Goal: Task Accomplishment & Management: Manage account settings

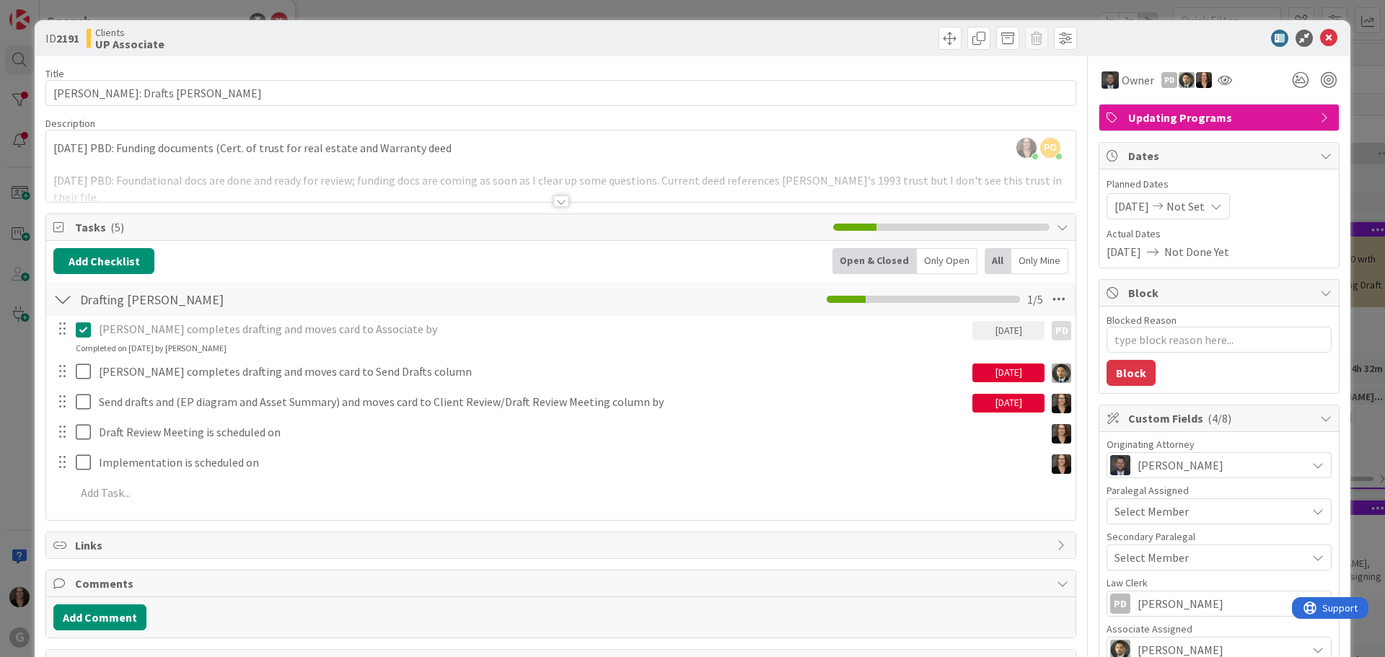
type textarea "x"
click at [1320, 38] on icon at bounding box center [1328, 38] width 17 height 17
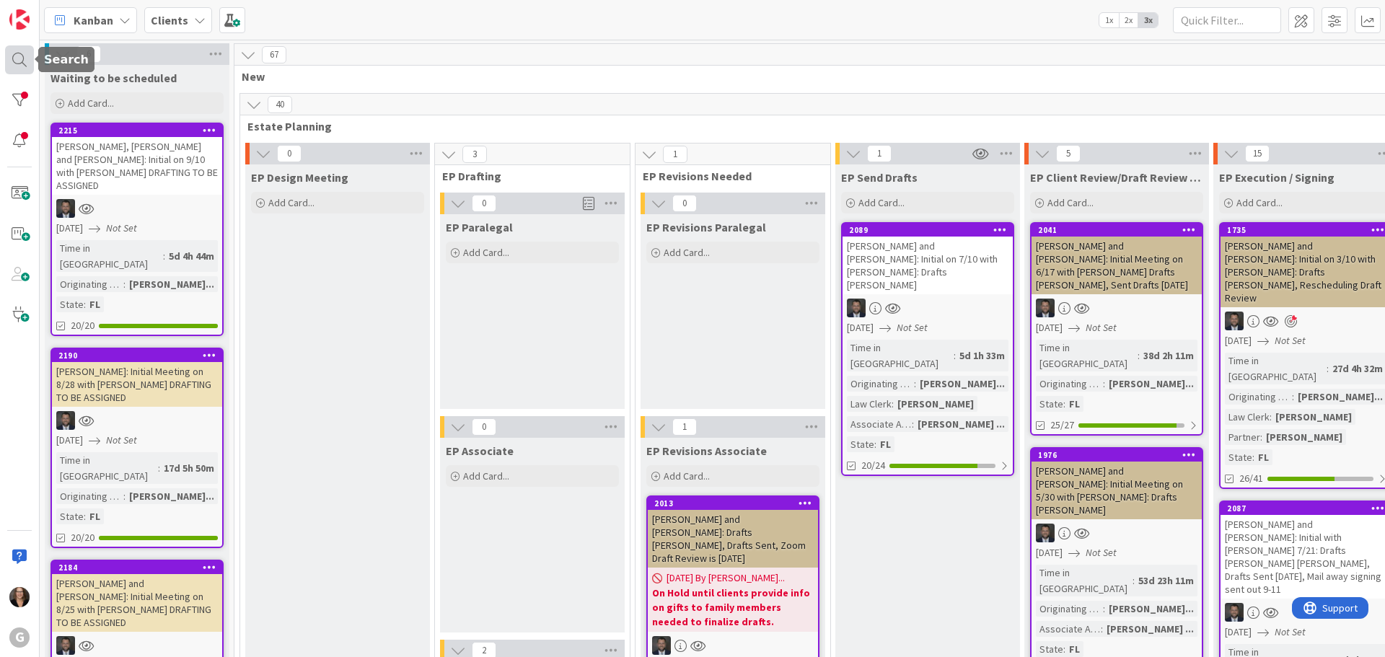
click at [14, 59] on div at bounding box center [19, 59] width 29 height 29
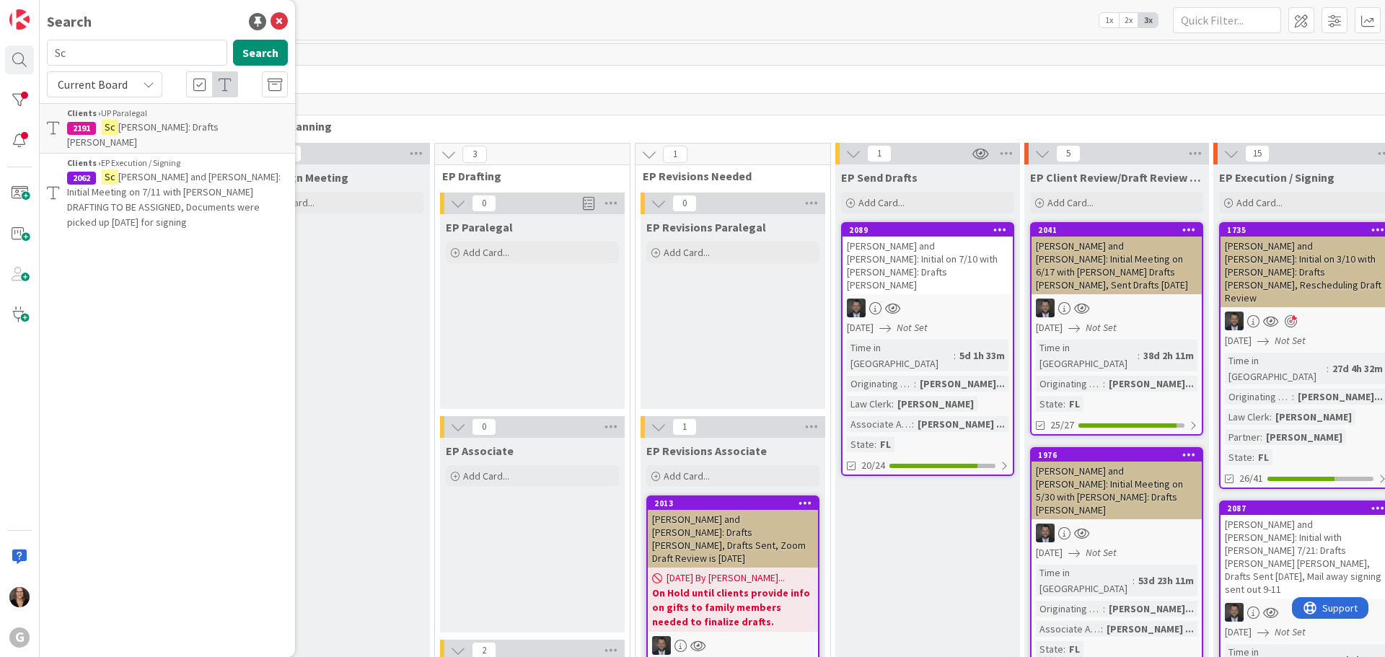
type input "S"
type input "2089"
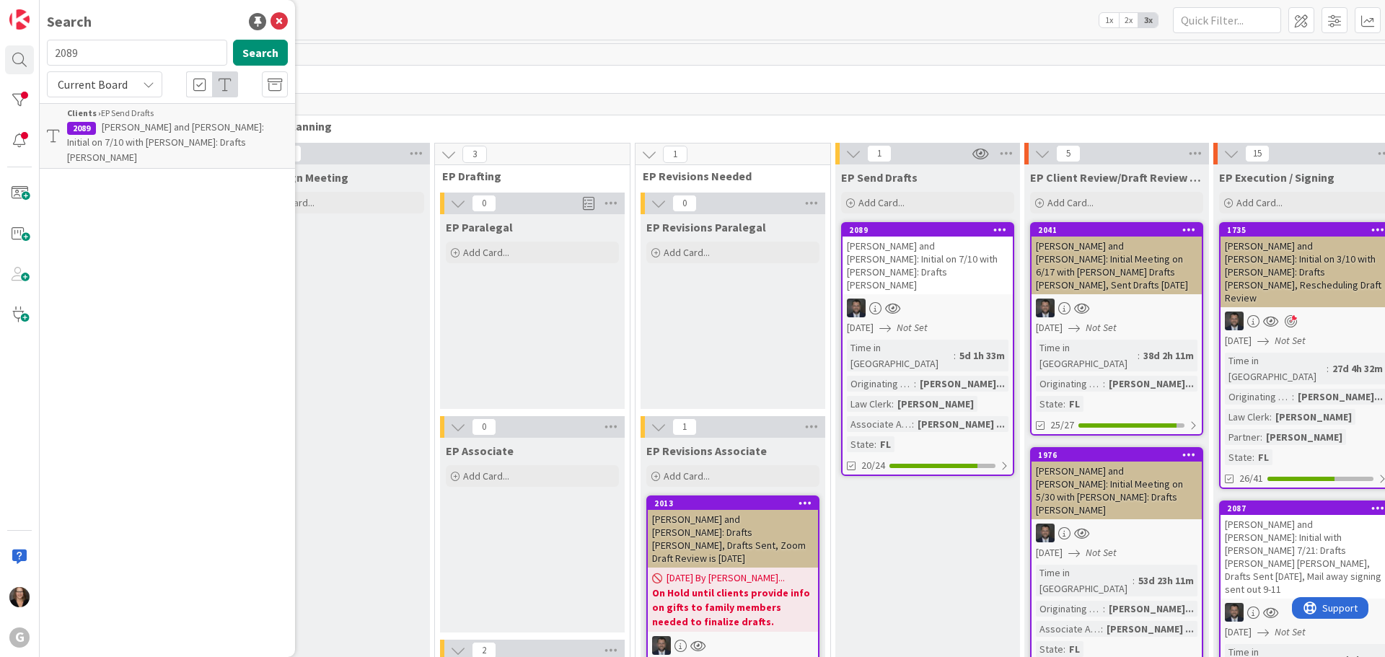
click at [162, 136] on span "[PERSON_NAME] and [PERSON_NAME]: Initial on 7/10 with [PERSON_NAME]: Drafts [PE…" at bounding box center [165, 141] width 197 height 43
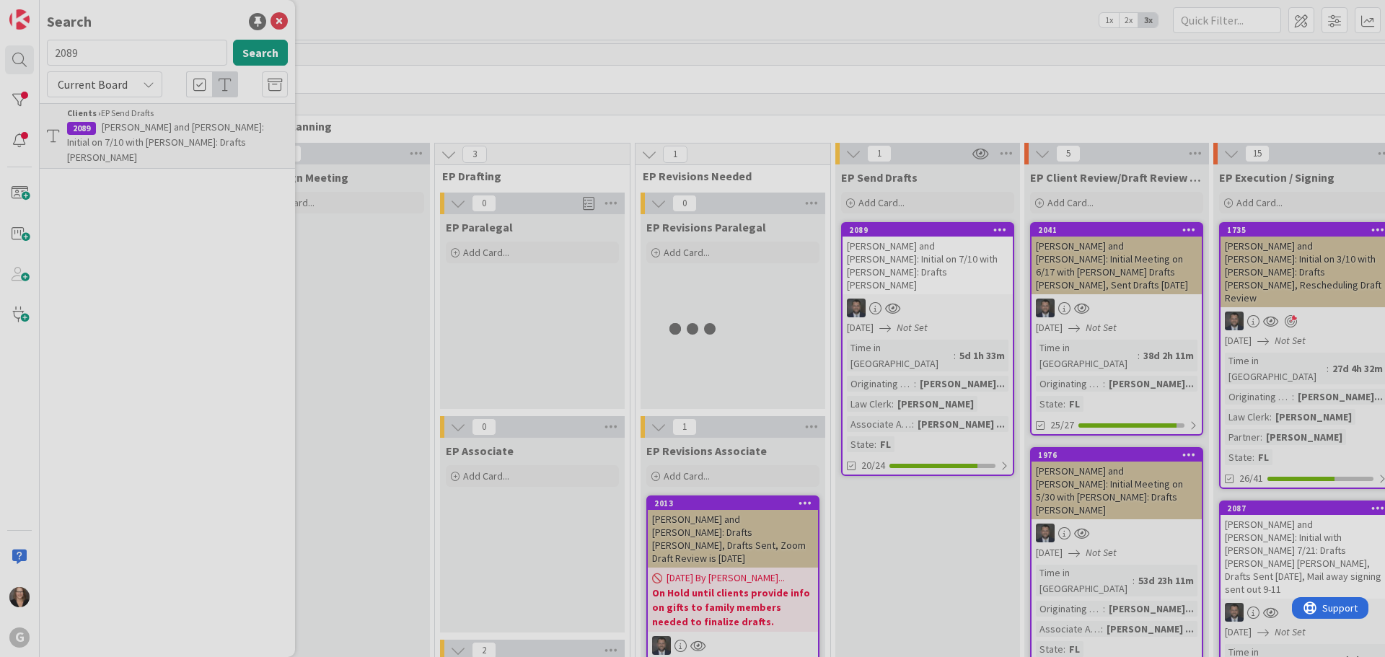
click at [162, 136] on div at bounding box center [692, 328] width 1385 height 657
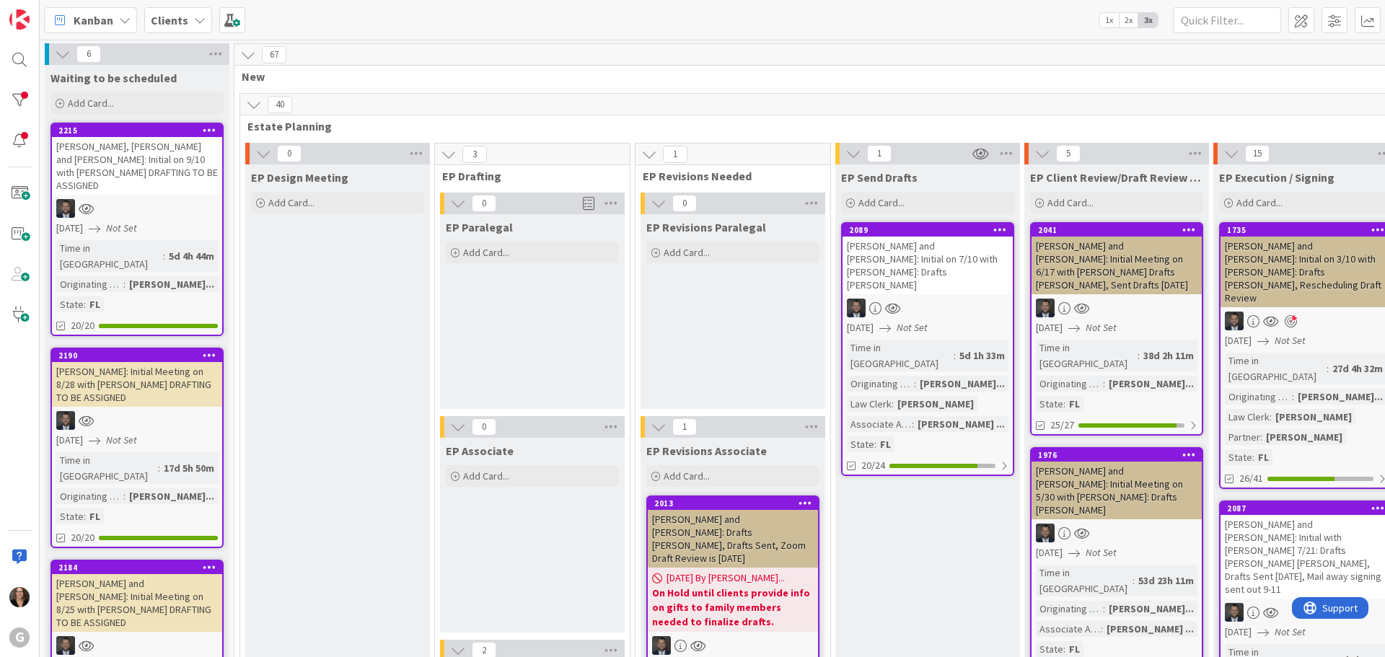
type textarea "x"
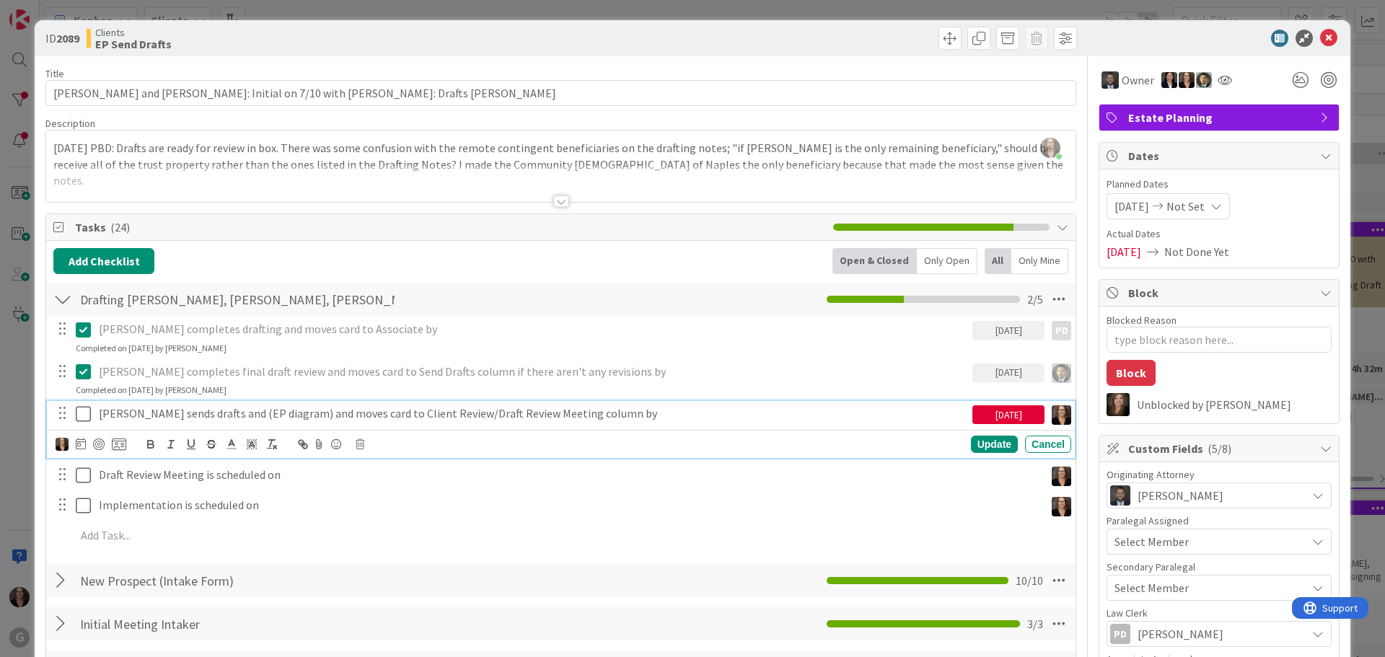
click at [175, 415] on p "[PERSON_NAME] sends drafts and (EP diagram) and moves card to Client Review/Dra…" at bounding box center [533, 413] width 868 height 17
click at [80, 446] on icon at bounding box center [81, 444] width 10 height 12
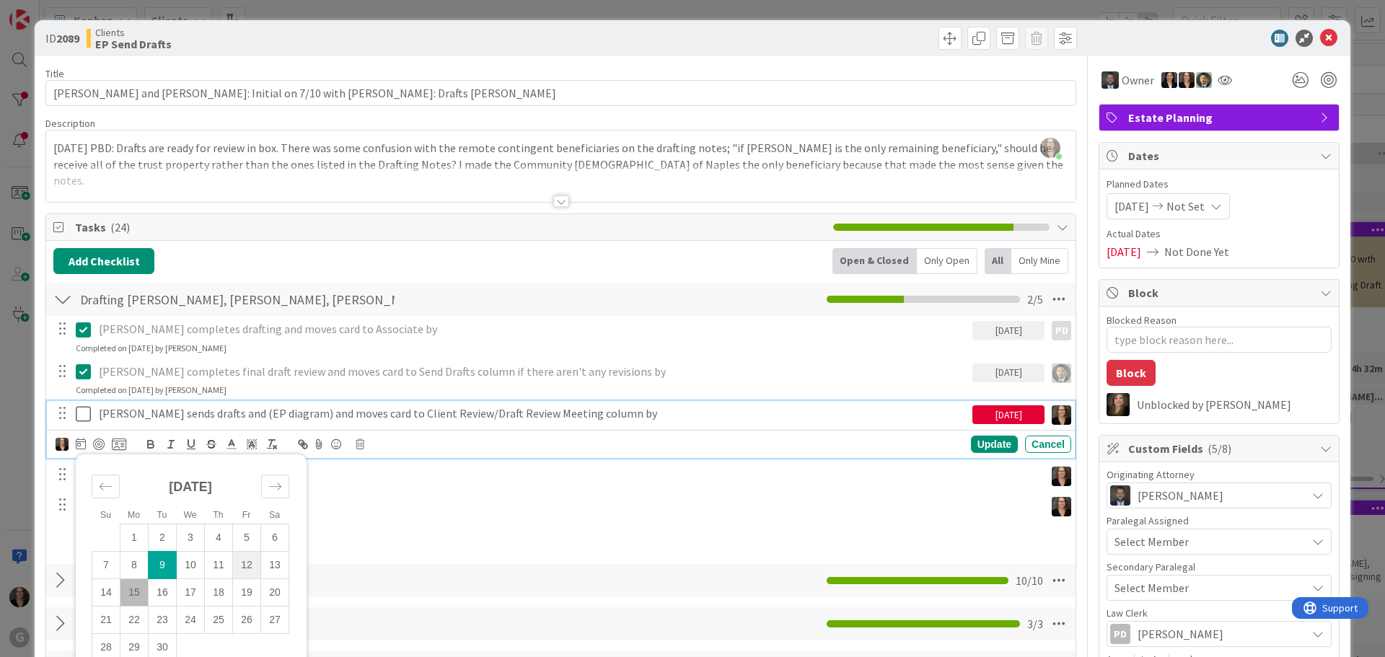
click at [247, 565] on td "12" at bounding box center [247, 565] width 28 height 27
type input "[DATE]"
click at [85, 411] on icon at bounding box center [83, 413] width 15 height 17
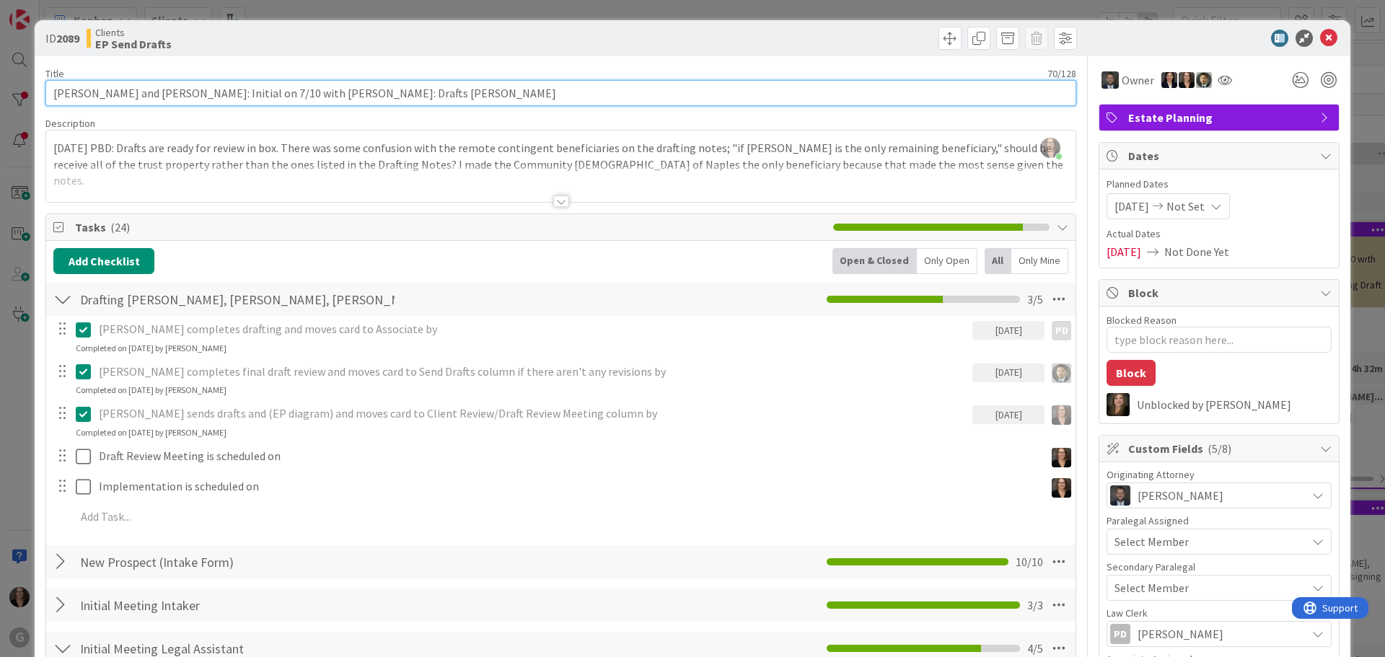
click at [389, 87] on input "[PERSON_NAME] and [PERSON_NAME]: Initial on 7/10 with [PERSON_NAME]: Drafts [PE…" at bounding box center [560, 93] width 1031 height 26
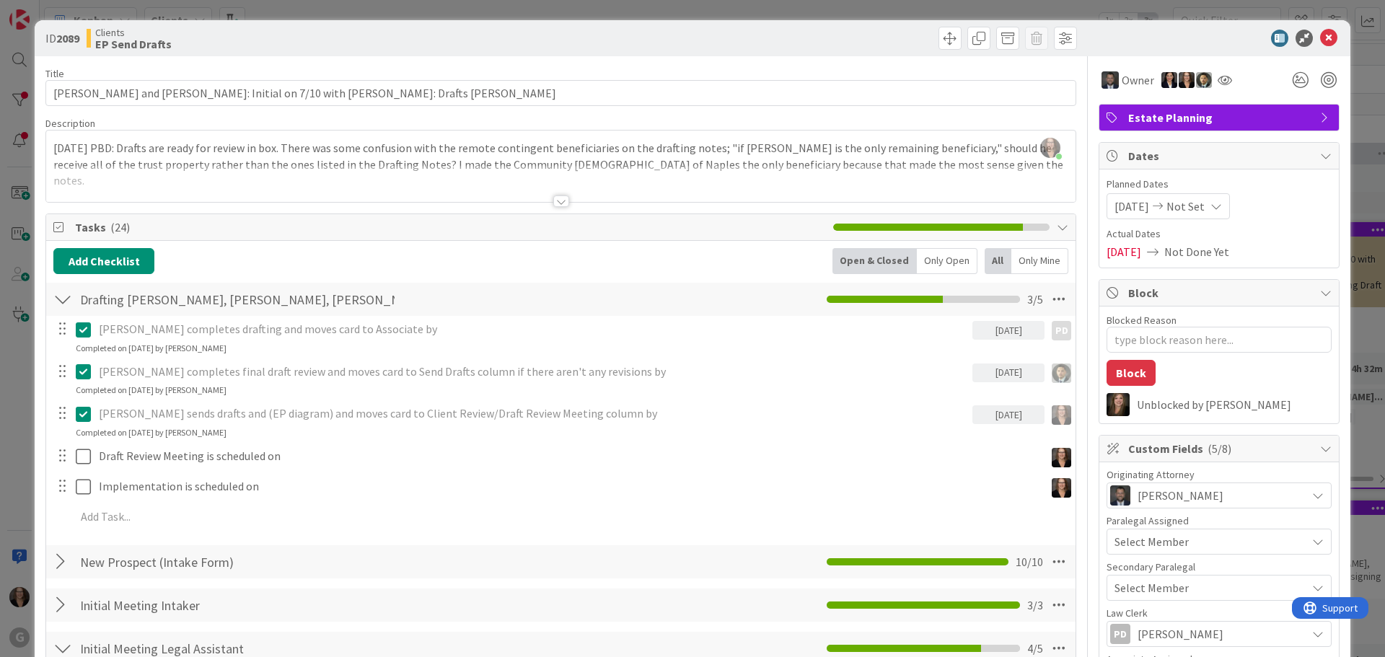
click at [51, 143] on div "[PERSON_NAME] just joined [DATE] PBD: Drafts are ready for review in box. There…" at bounding box center [560, 166] width 1029 height 71
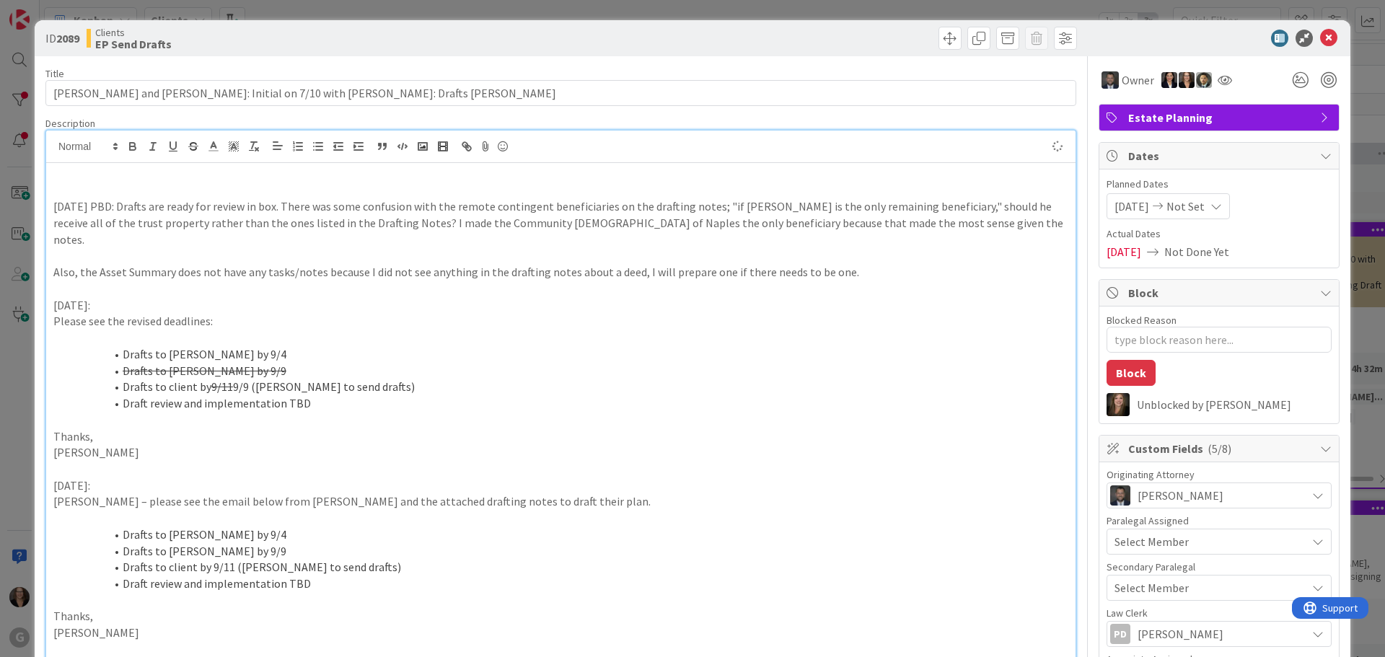
type textarea "x"
click at [113, 176] on p "[DATE] MW; Sent Drafts" at bounding box center [560, 174] width 1015 height 17
click at [174, 177] on p "[DATE] MW: Sent Drafts" at bounding box center [560, 174] width 1015 height 17
click at [938, 37] on span at bounding box center [949, 38] width 23 height 23
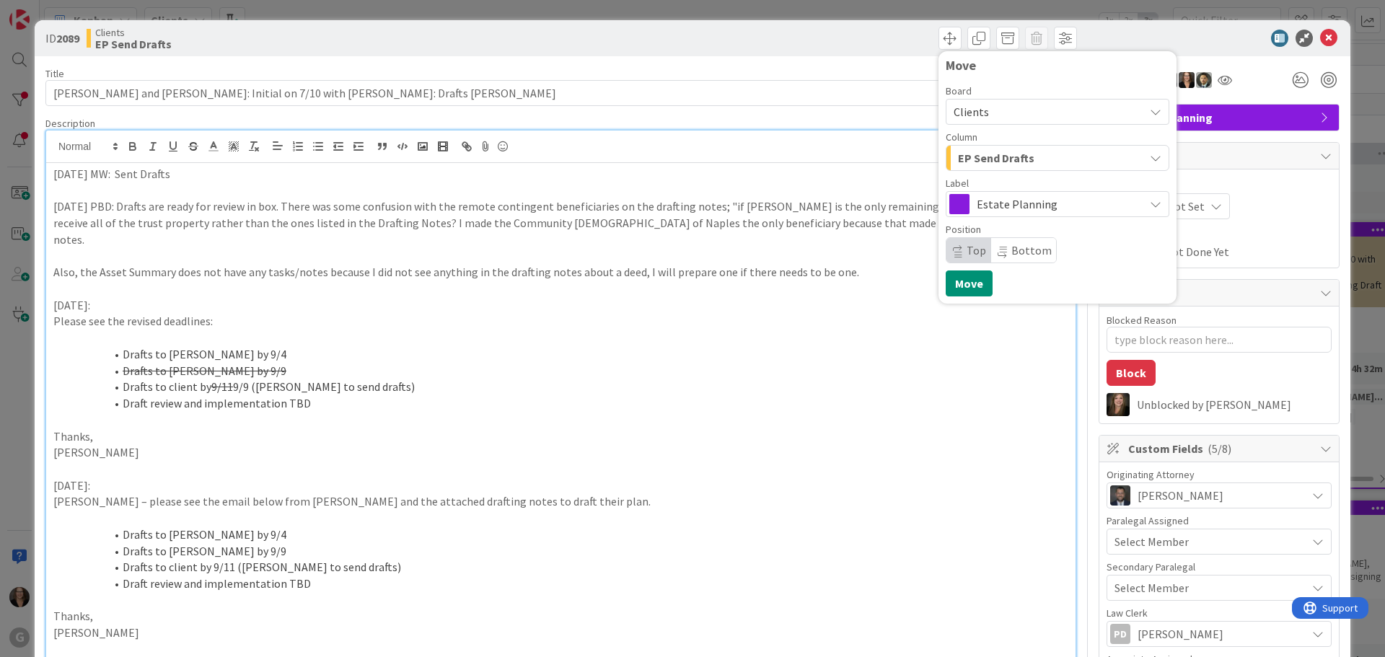
click at [1150, 156] on icon "button" at bounding box center [1156, 158] width 12 height 12
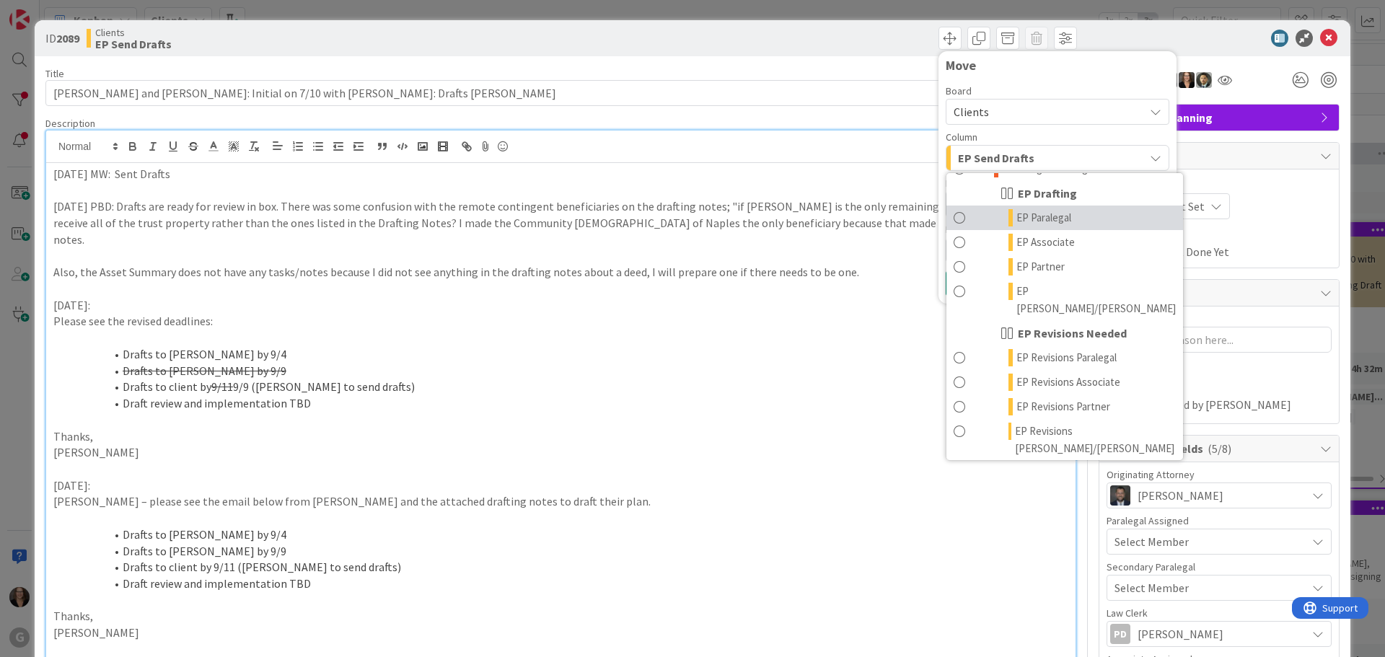
scroll to position [216, 0]
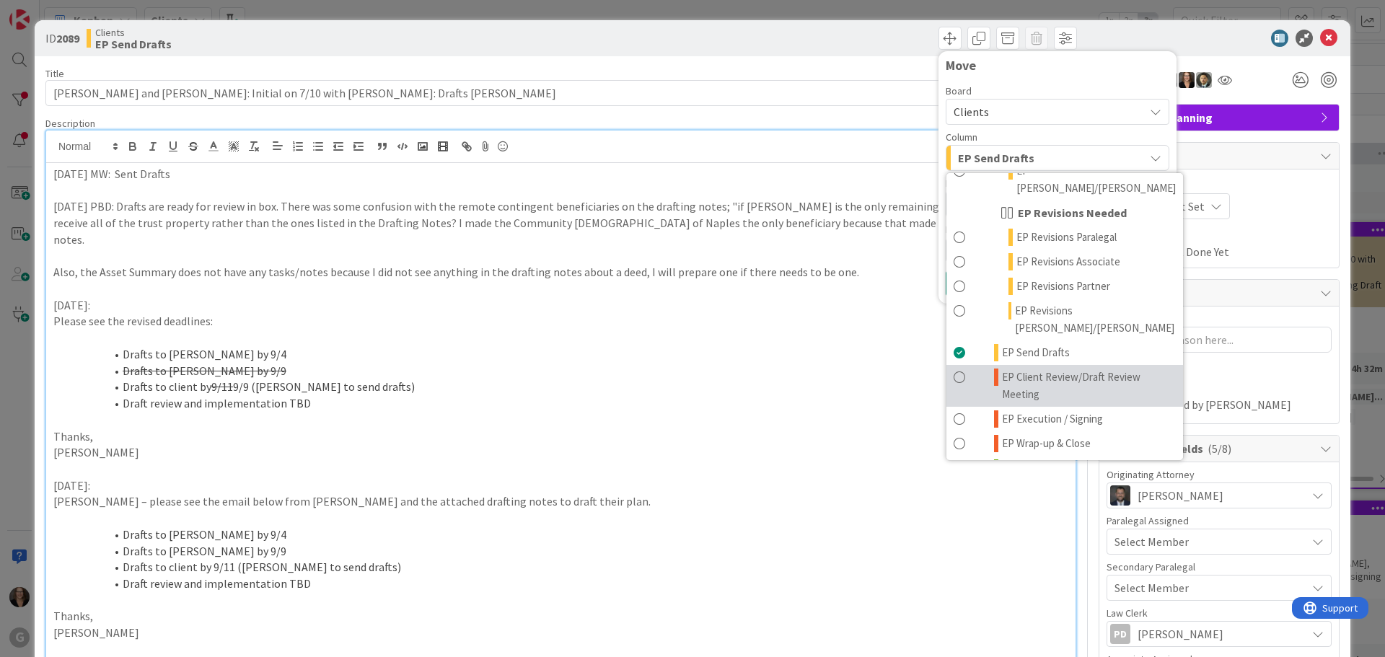
click at [953, 369] on span at bounding box center [959, 386] width 12 height 35
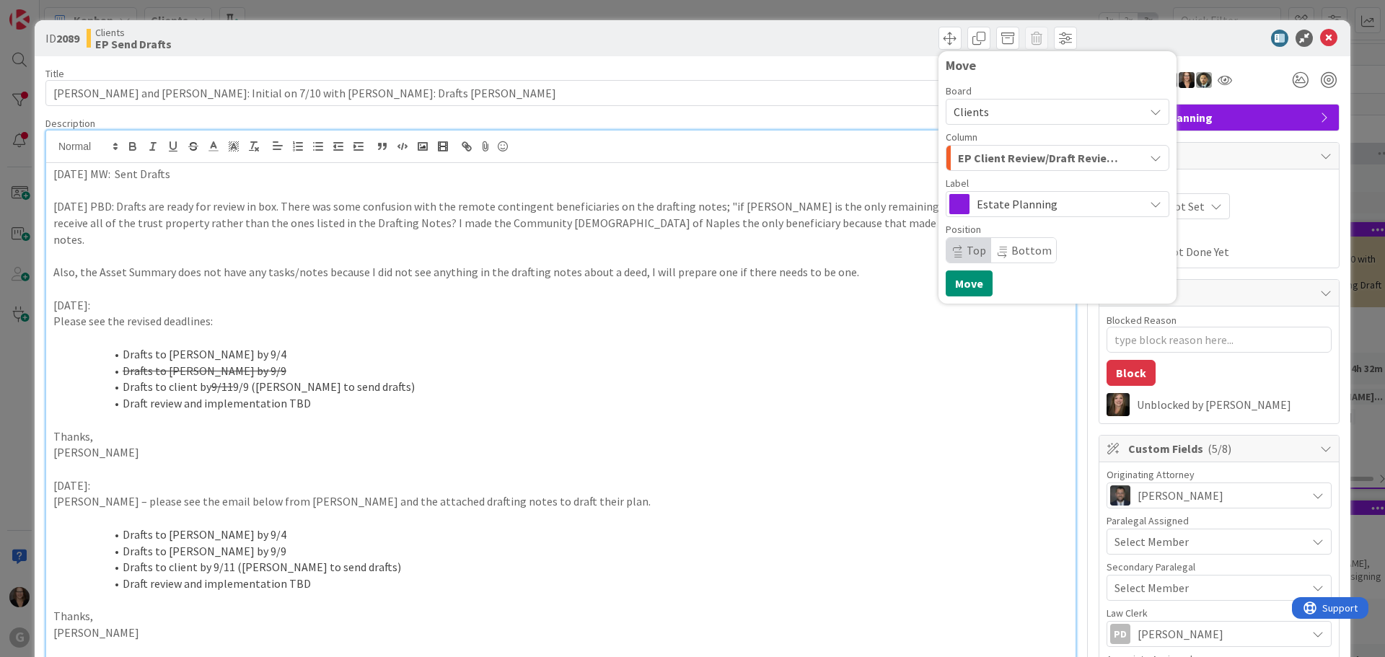
drag, startPoint x: 808, startPoint y: 355, endPoint x: 793, endPoint y: 361, distance: 15.5
click at [805, 363] on li "Drafts to [PERSON_NAME] by 9/9" at bounding box center [569, 371] width 997 height 17
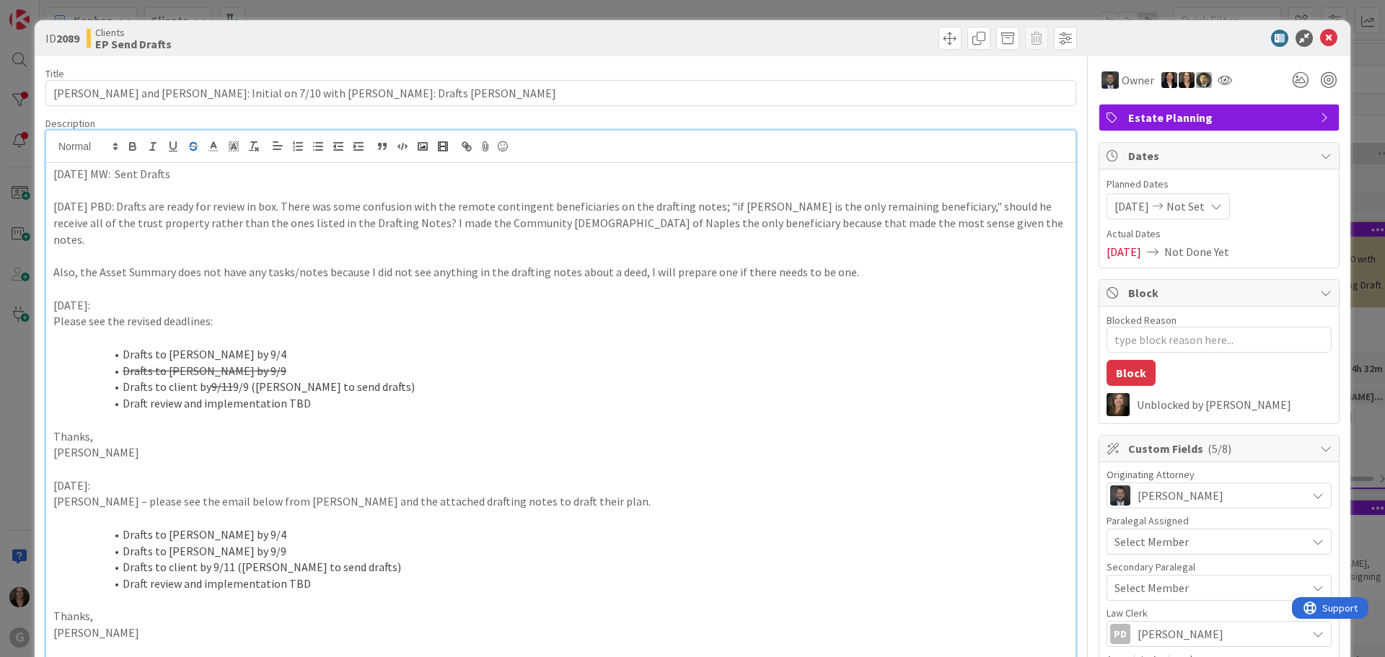
type textarea "x"
click at [1320, 37] on icon at bounding box center [1328, 38] width 17 height 17
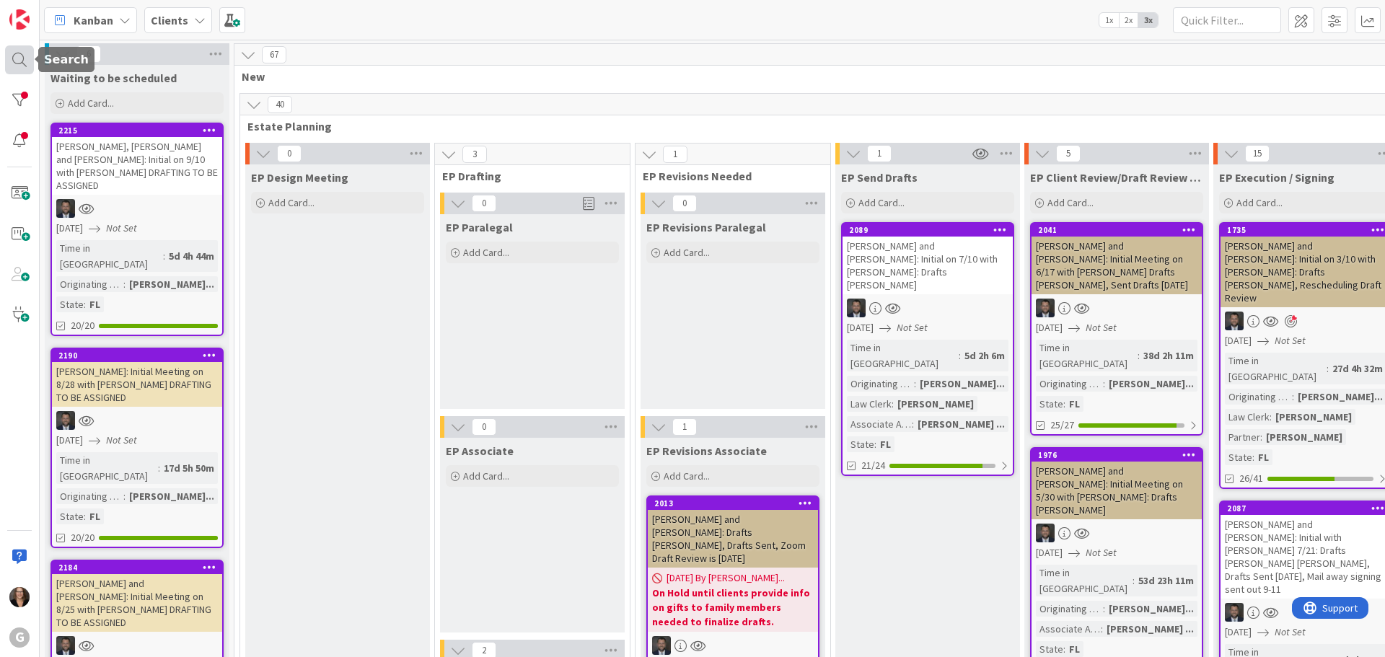
click at [16, 60] on div at bounding box center [19, 59] width 29 height 29
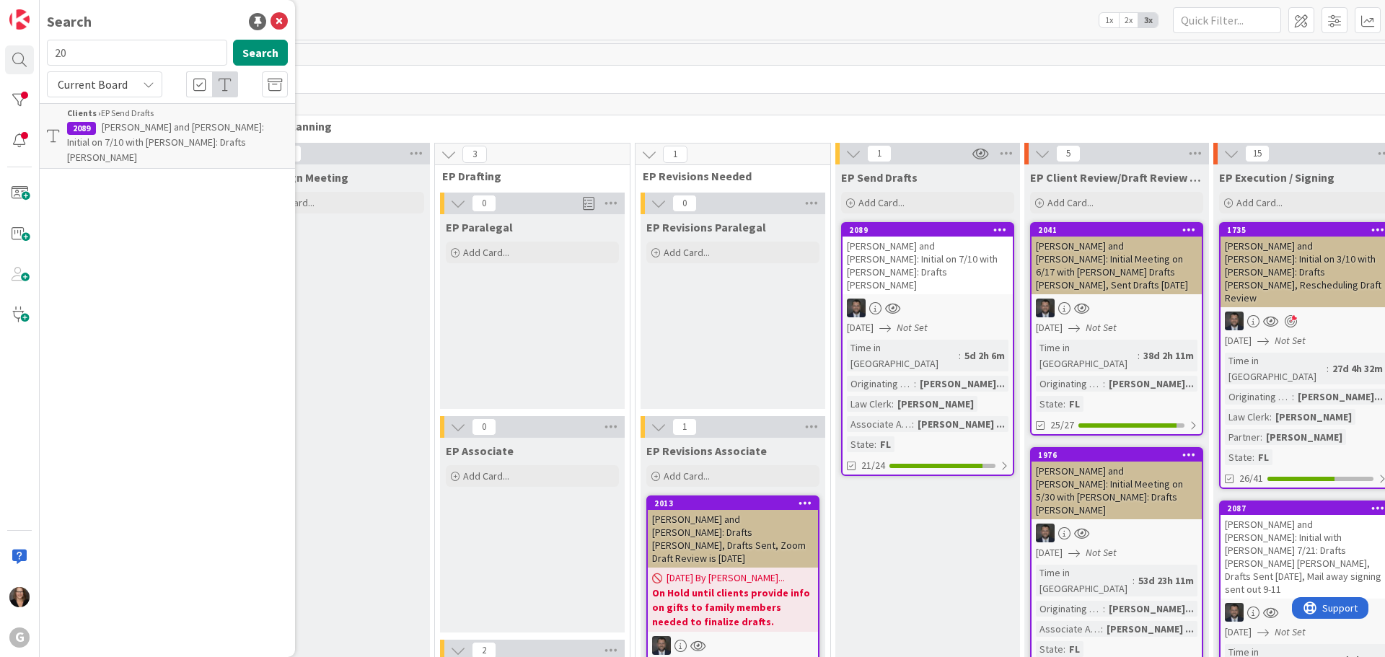
type input "2"
type input "[PERSON_NAME]"
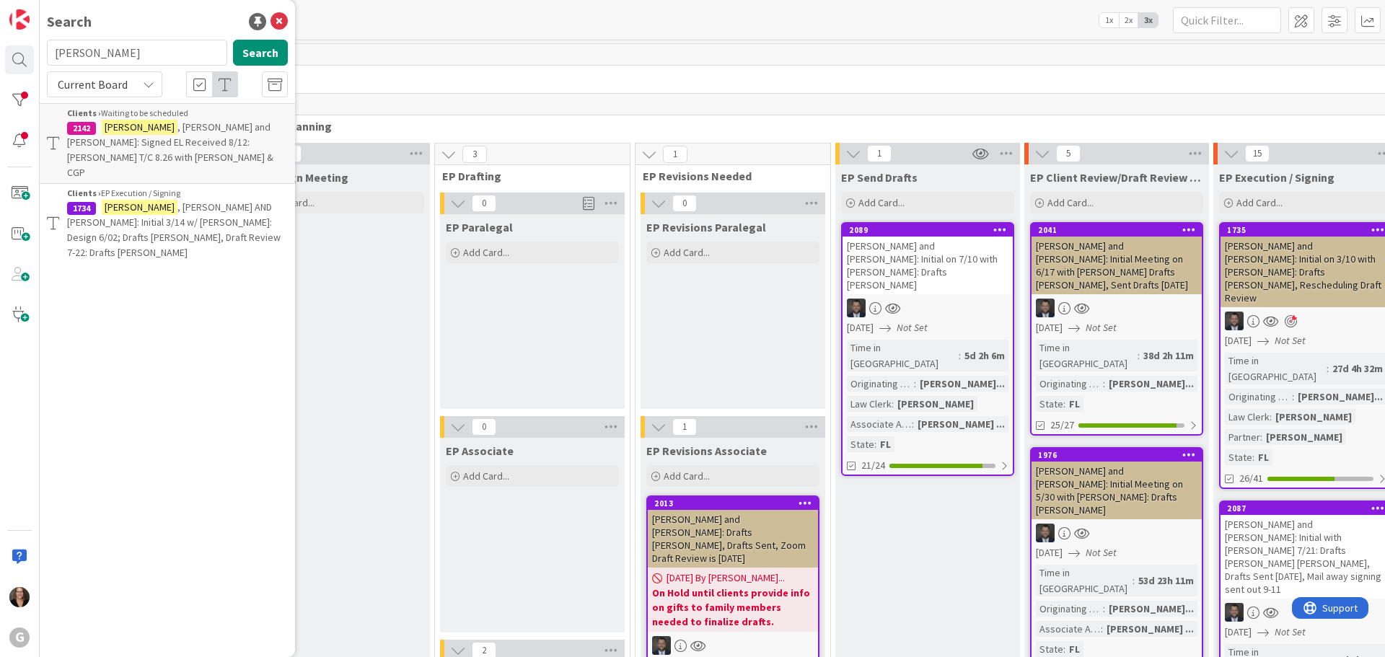
click at [156, 200] on span ", [PERSON_NAME] AND [PERSON_NAME]: Initial 3/14 w/ [PERSON_NAME]: Design 6/02; …" at bounding box center [173, 229] width 213 height 58
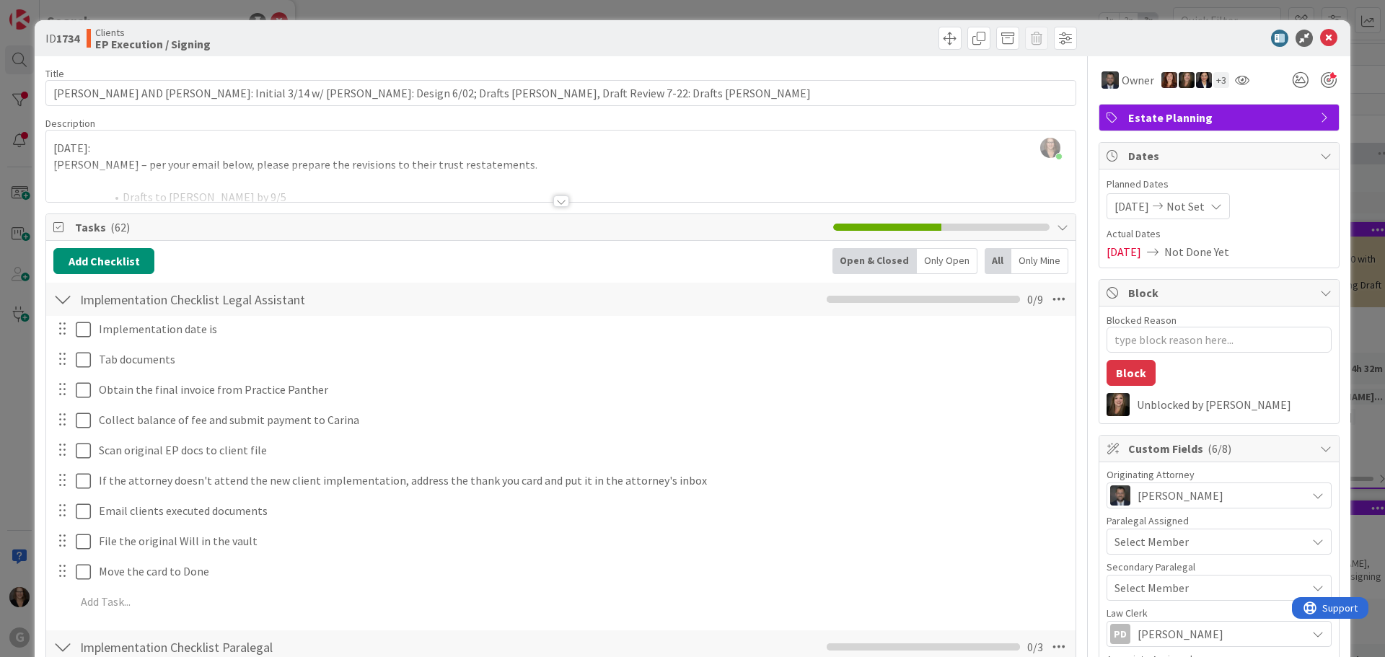
click at [61, 225] on icon at bounding box center [60, 227] width 14 height 12
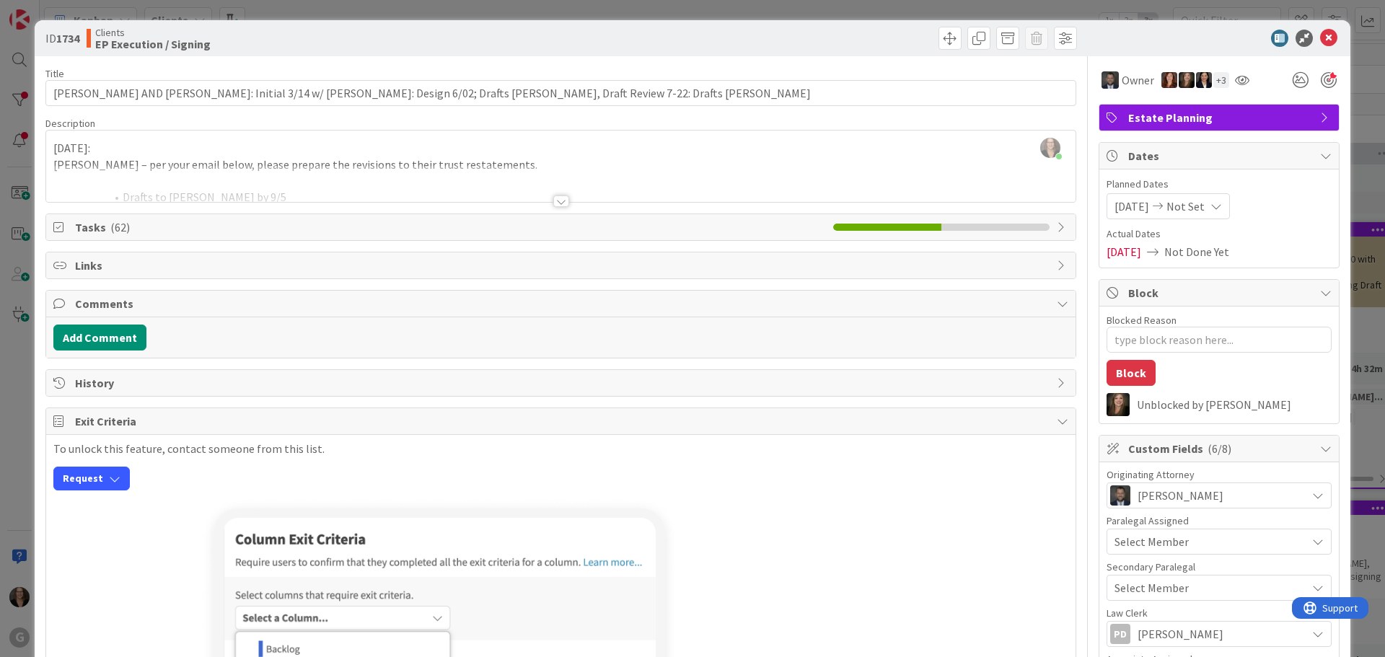
click at [1056, 226] on icon at bounding box center [1062, 227] width 12 height 12
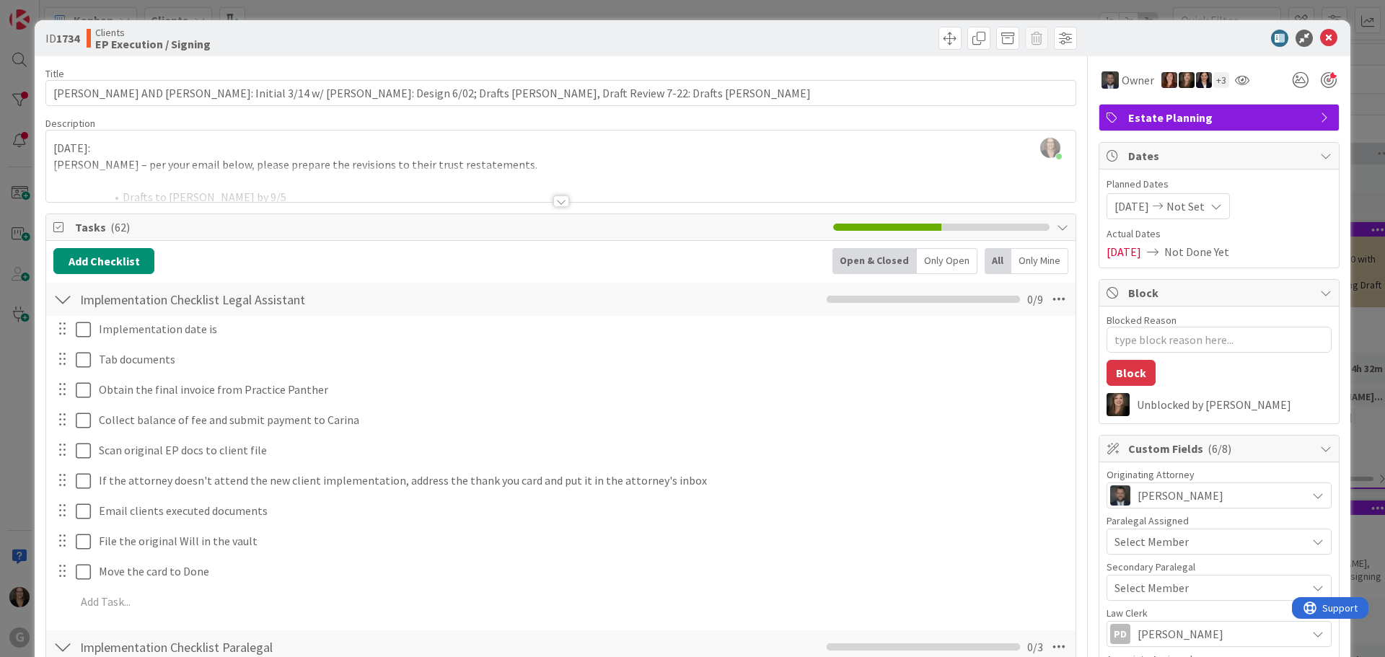
click at [55, 228] on icon at bounding box center [60, 227] width 14 height 12
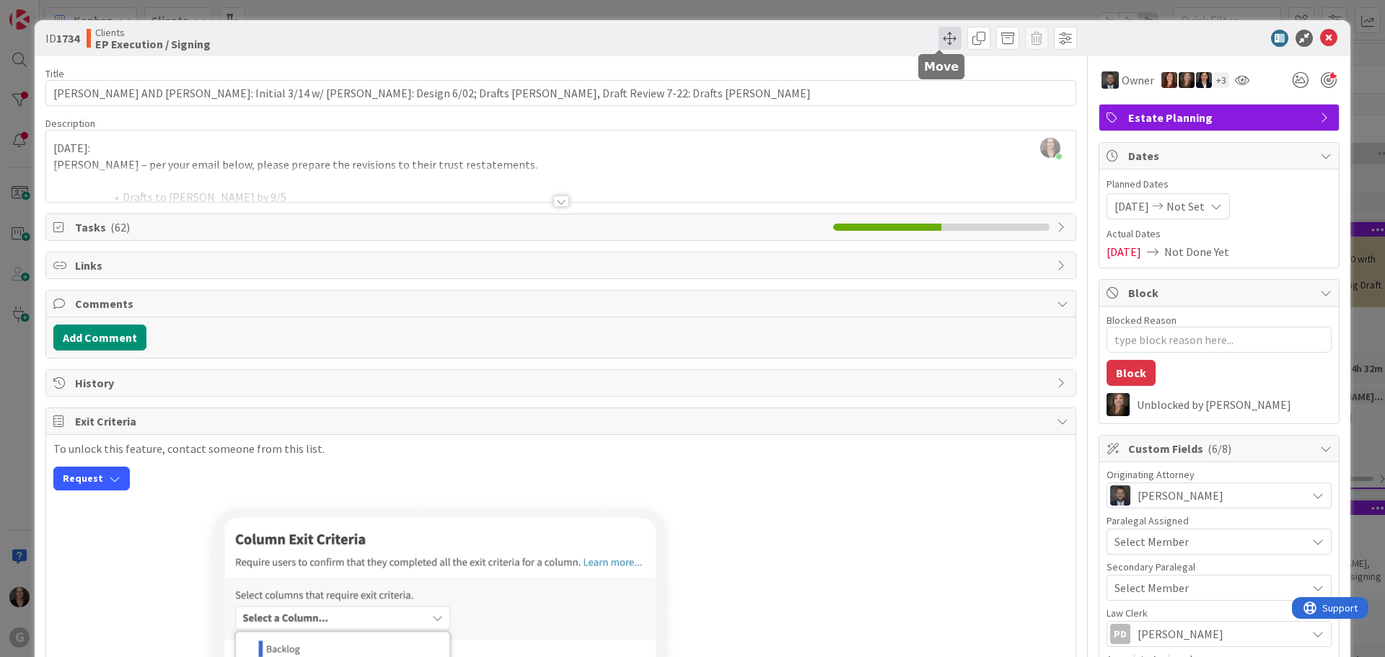
click at [940, 37] on span at bounding box center [949, 38] width 23 height 23
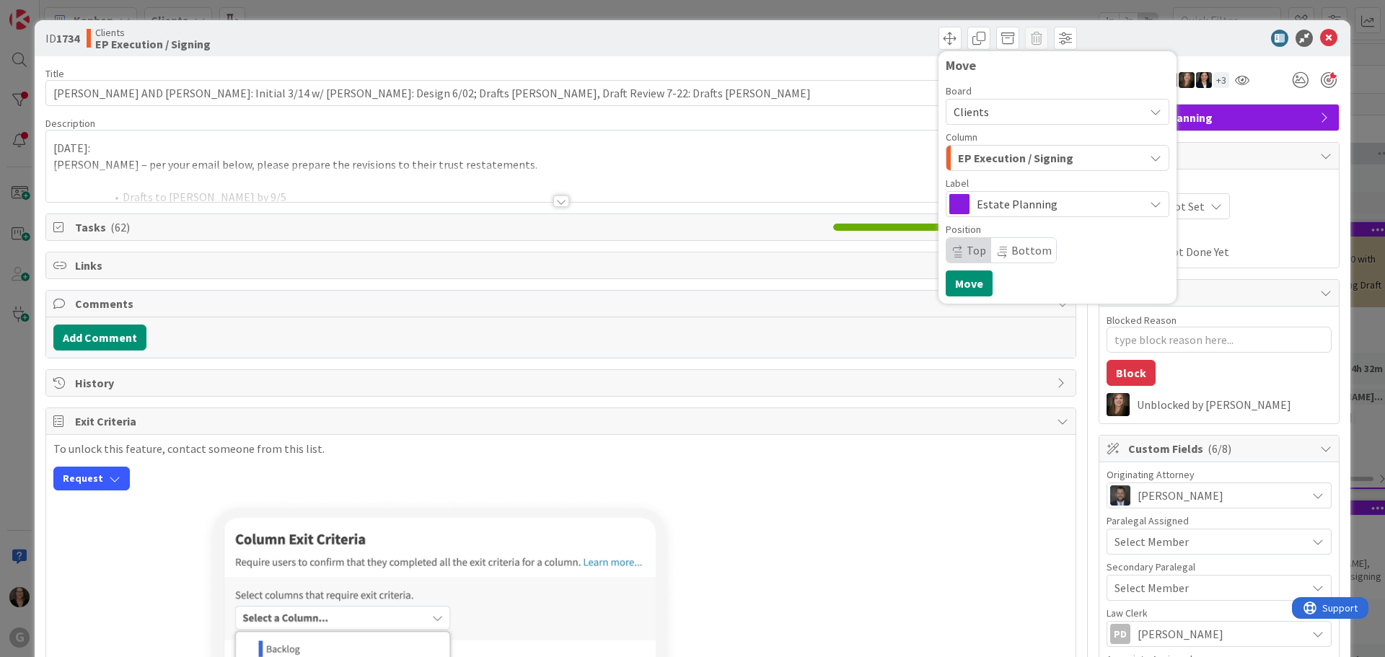
click at [1150, 159] on icon "button" at bounding box center [1156, 158] width 12 height 12
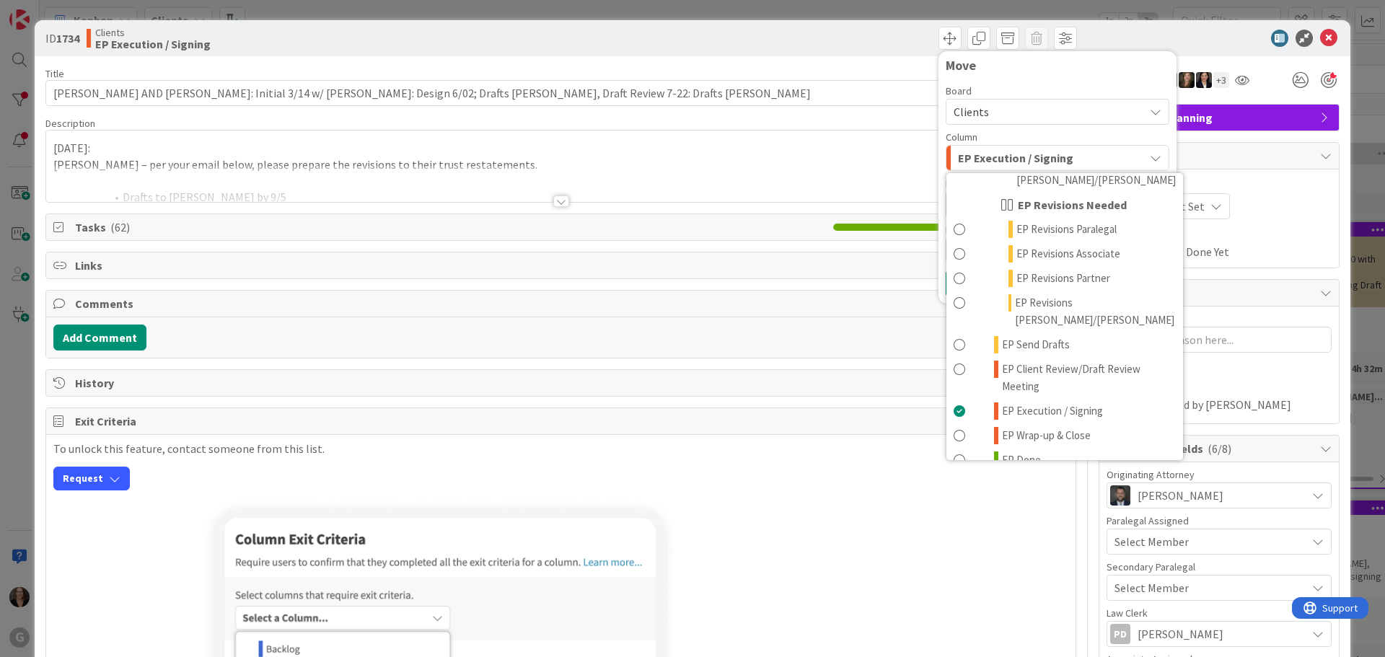
scroll to position [288, 0]
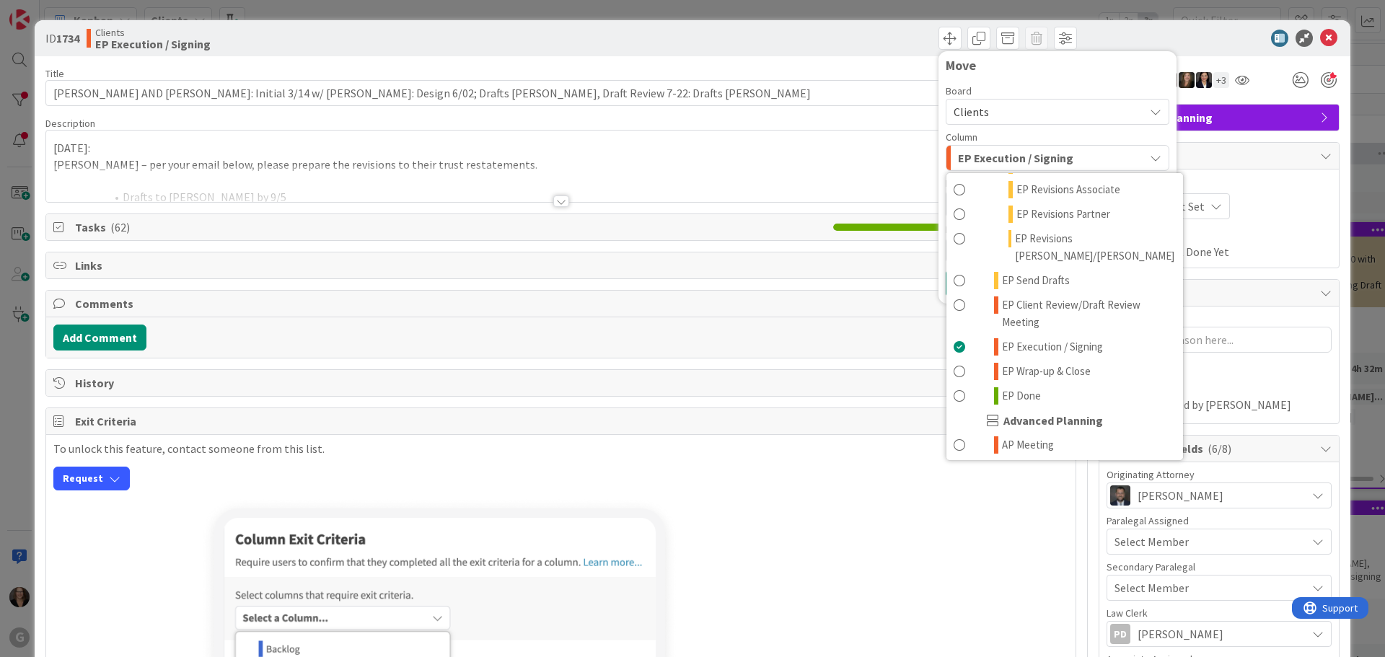
click at [555, 203] on div at bounding box center [561, 201] width 16 height 12
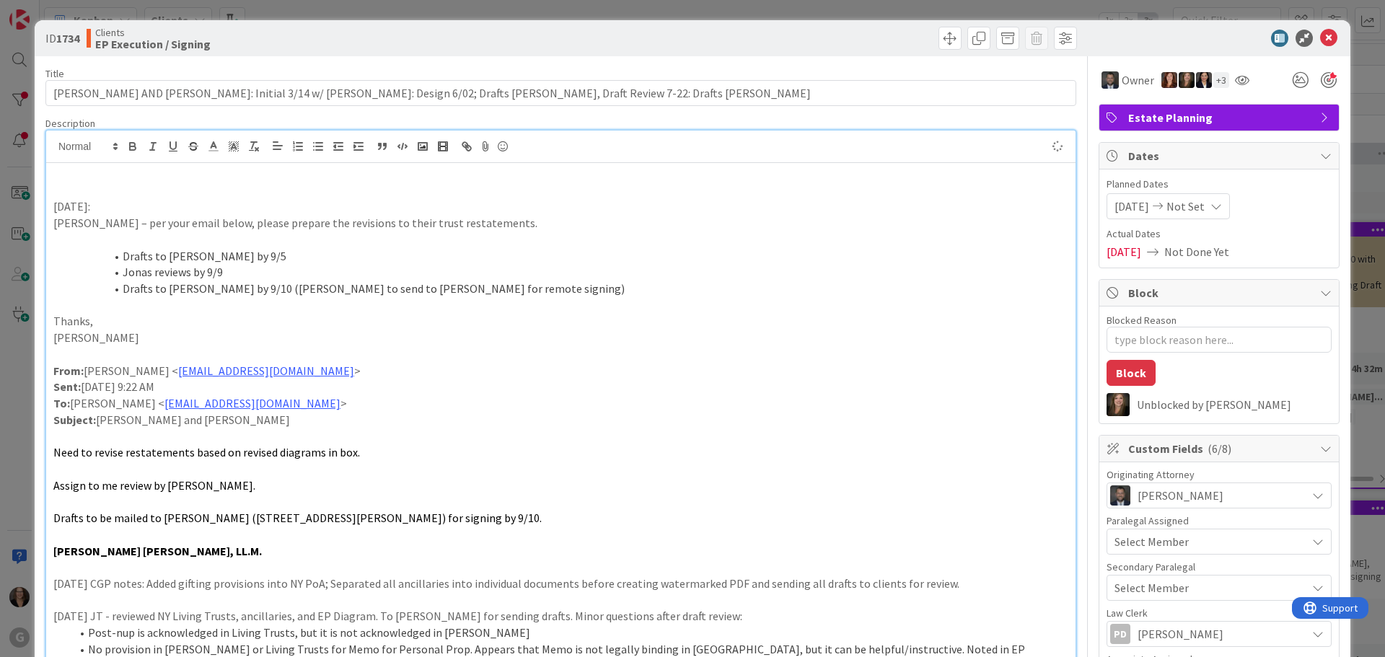
type textarea "x"
drag, startPoint x: 149, startPoint y: 172, endPoint x: 235, endPoint y: 161, distance: 87.3
click at [154, 170] on p "[DATE] MW: Mailed Documents to" at bounding box center [560, 174] width 1015 height 17
drag, startPoint x: 252, startPoint y: 174, endPoint x: 338, endPoint y: 164, distance: 87.1
click at [253, 174] on p "[DATE] MW: Mailed [PERSON_NAME] Documents to" at bounding box center [560, 174] width 1015 height 17
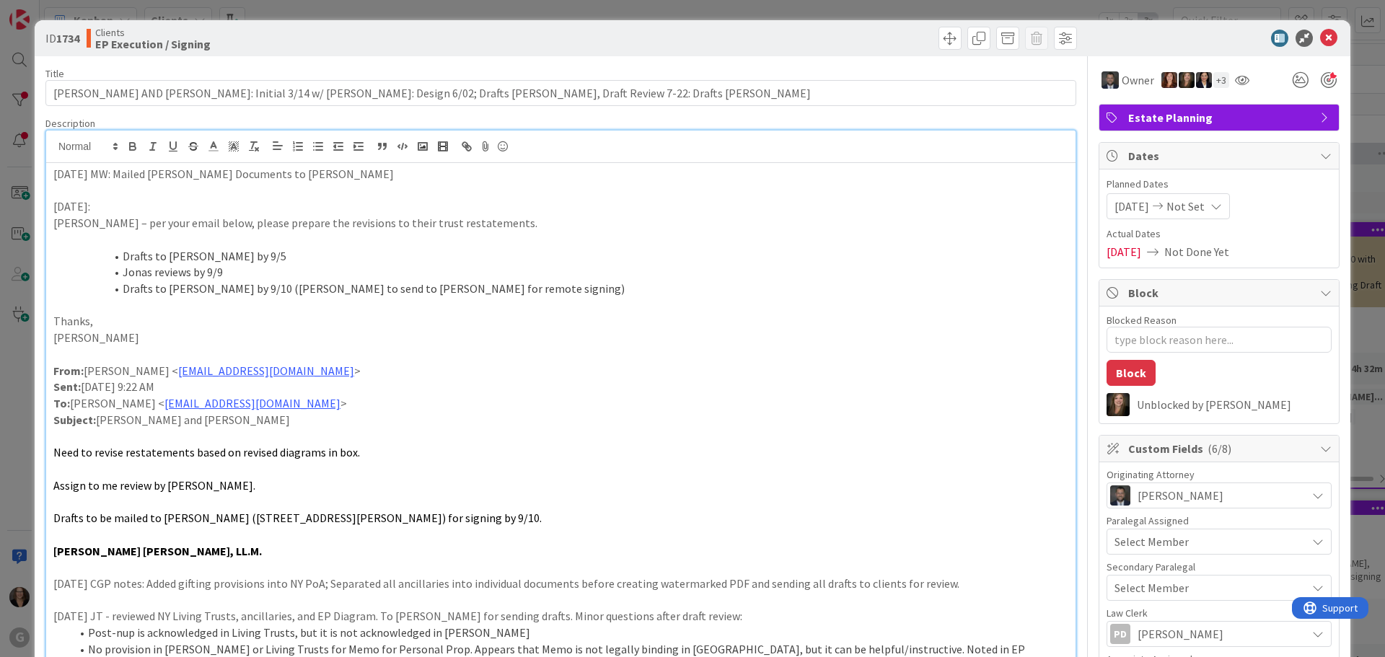
click at [329, 173] on p "[DATE] MW: Mailed [PERSON_NAME] Documents to [PERSON_NAME]" at bounding box center [560, 174] width 1015 height 17
click at [144, 174] on p "[DATE] MW: Mailed [PERSON_NAME] Documents to [PERSON_NAME] per [PERSON_NAME]'s …" at bounding box center [560, 174] width 1015 height 17
click at [451, 178] on p "[DATE] MW: Fed Ex'[PERSON_NAME] Documents to [PERSON_NAME] per [PERSON_NAME]'s …" at bounding box center [560, 174] width 1015 height 17
click at [938, 37] on span at bounding box center [949, 38] width 23 height 23
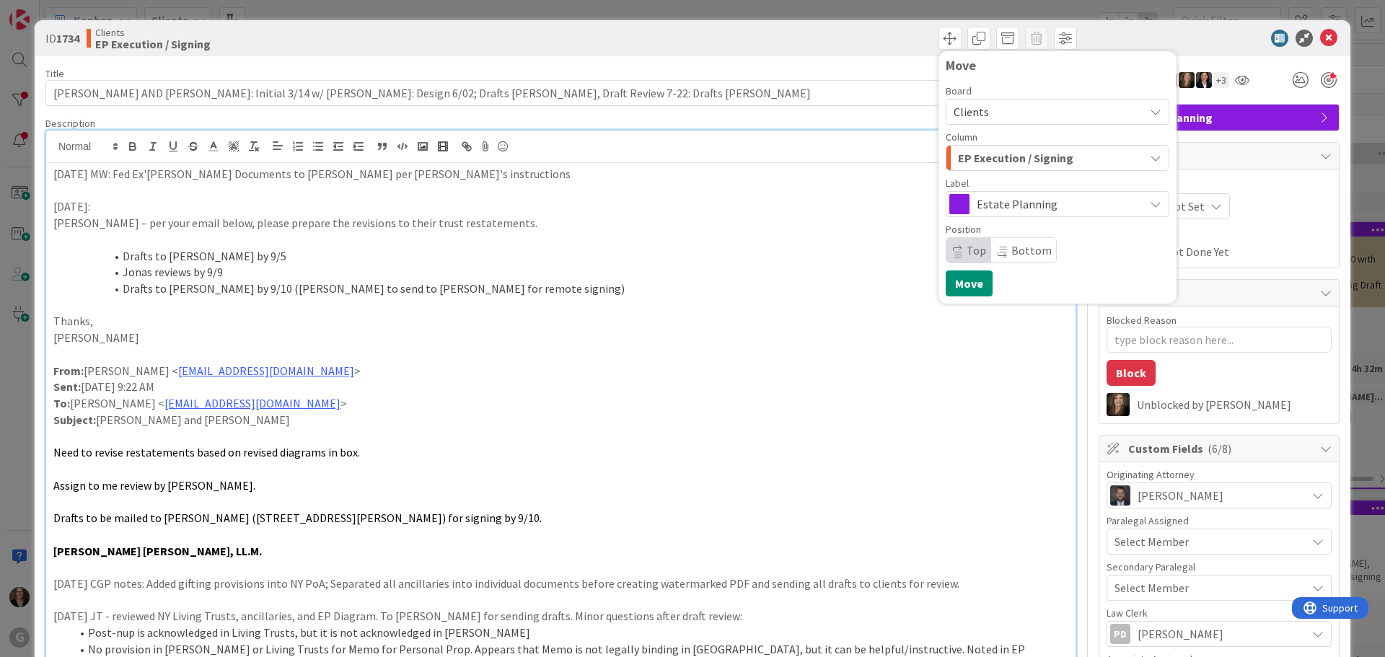
click at [770, 291] on li "Drafts to [PERSON_NAME] by 9/10 ([PERSON_NAME] to send to [PERSON_NAME] for rem…" at bounding box center [569, 289] width 997 height 17
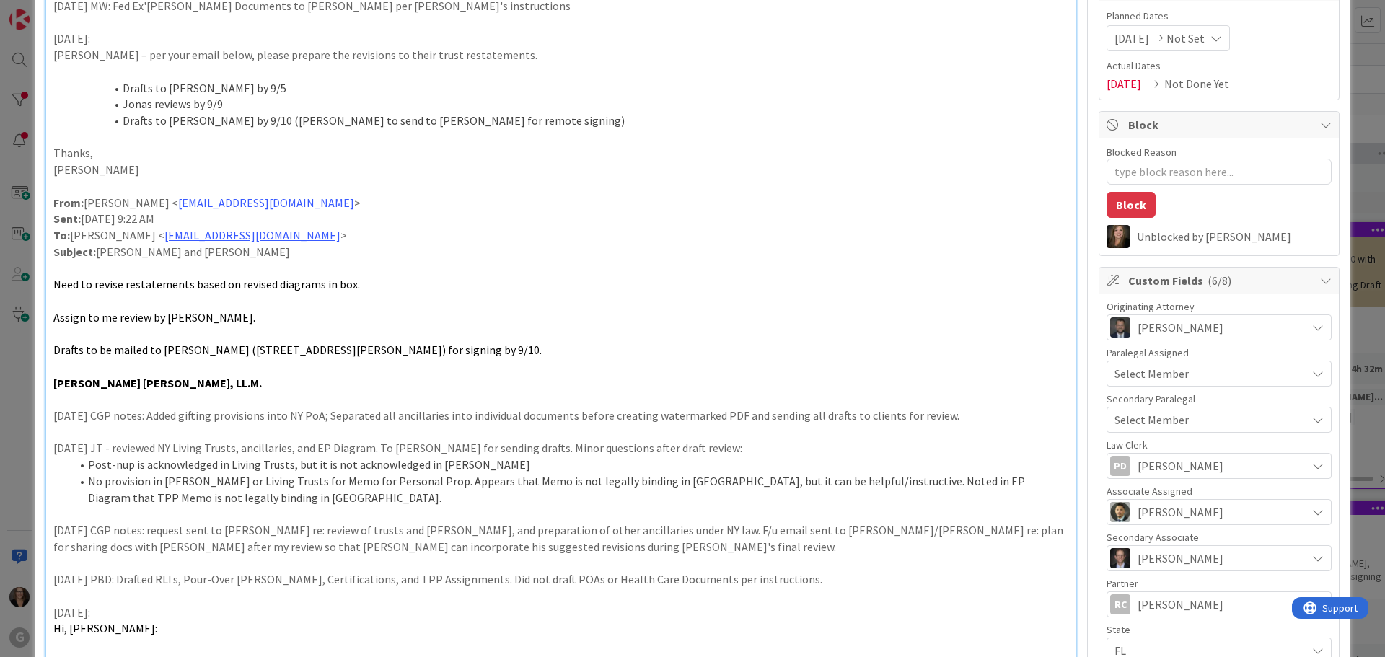
scroll to position [0, 0]
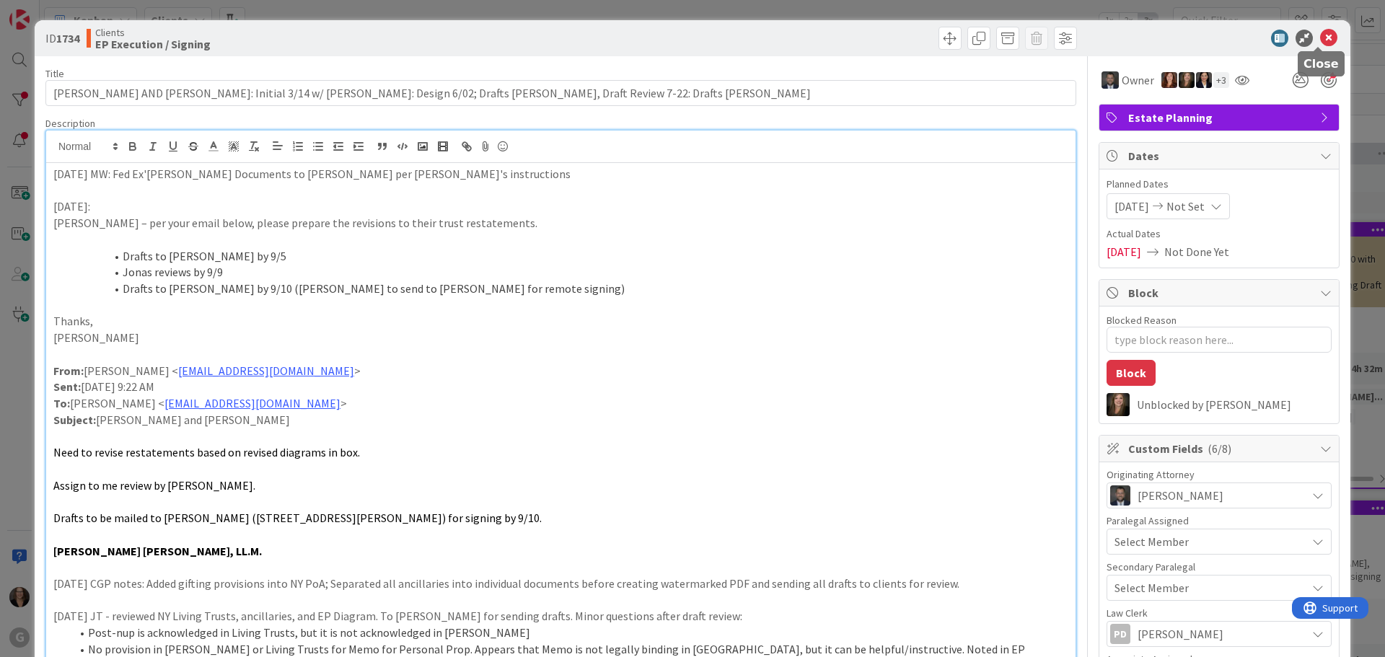
click at [1320, 35] on icon at bounding box center [1328, 38] width 17 height 17
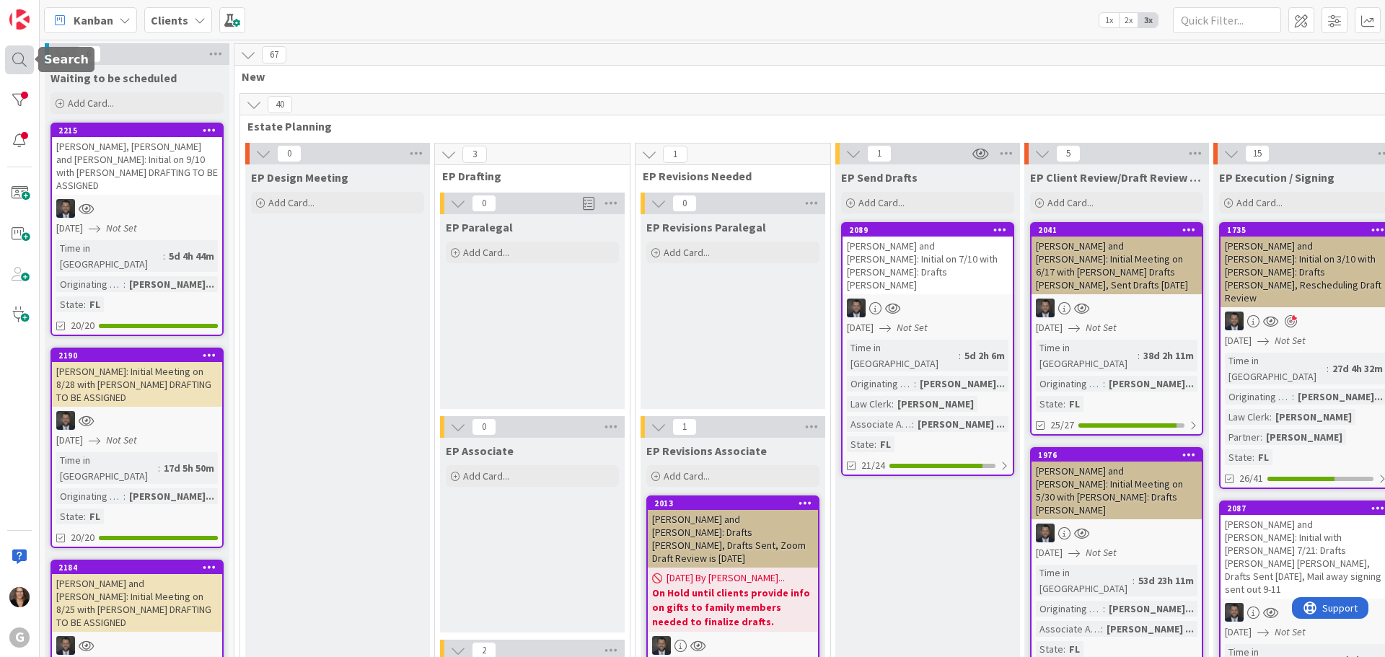
click at [18, 60] on div at bounding box center [19, 59] width 29 height 29
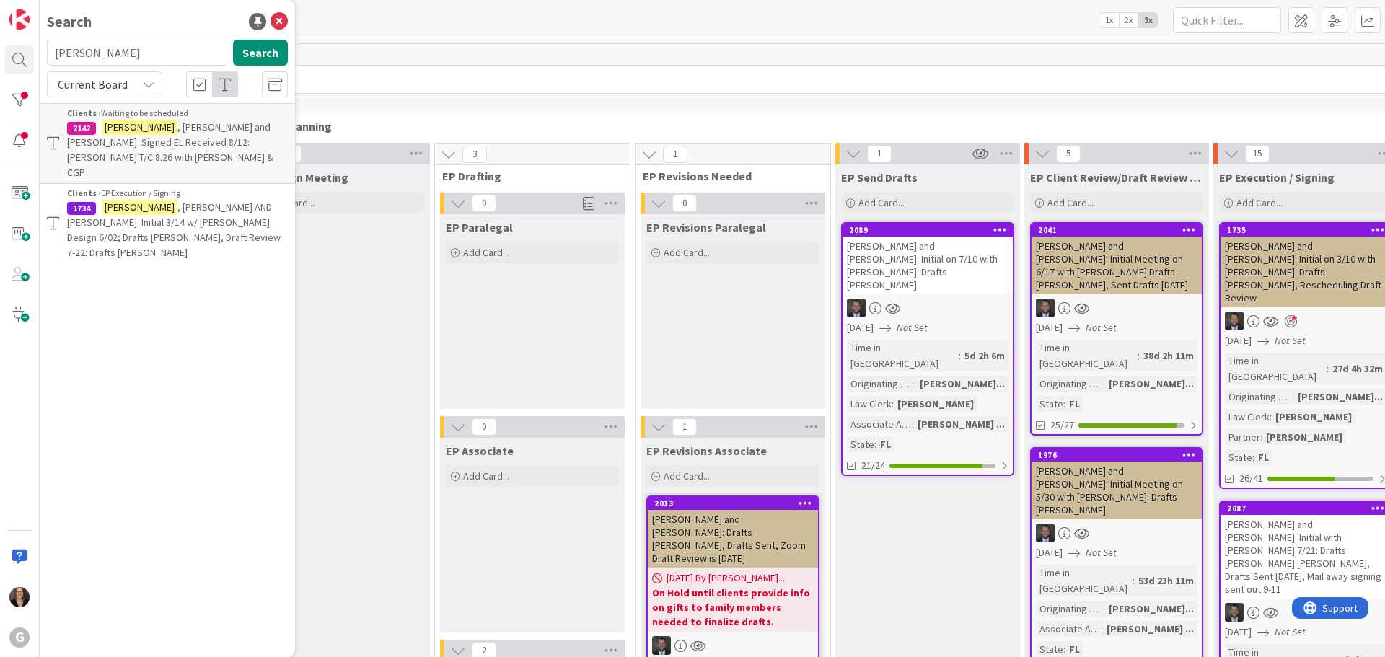
click at [164, 200] on span ", [PERSON_NAME] AND [PERSON_NAME]: Initial 3/14 w/ [PERSON_NAME]: Design 6/02; …" at bounding box center [173, 229] width 213 height 58
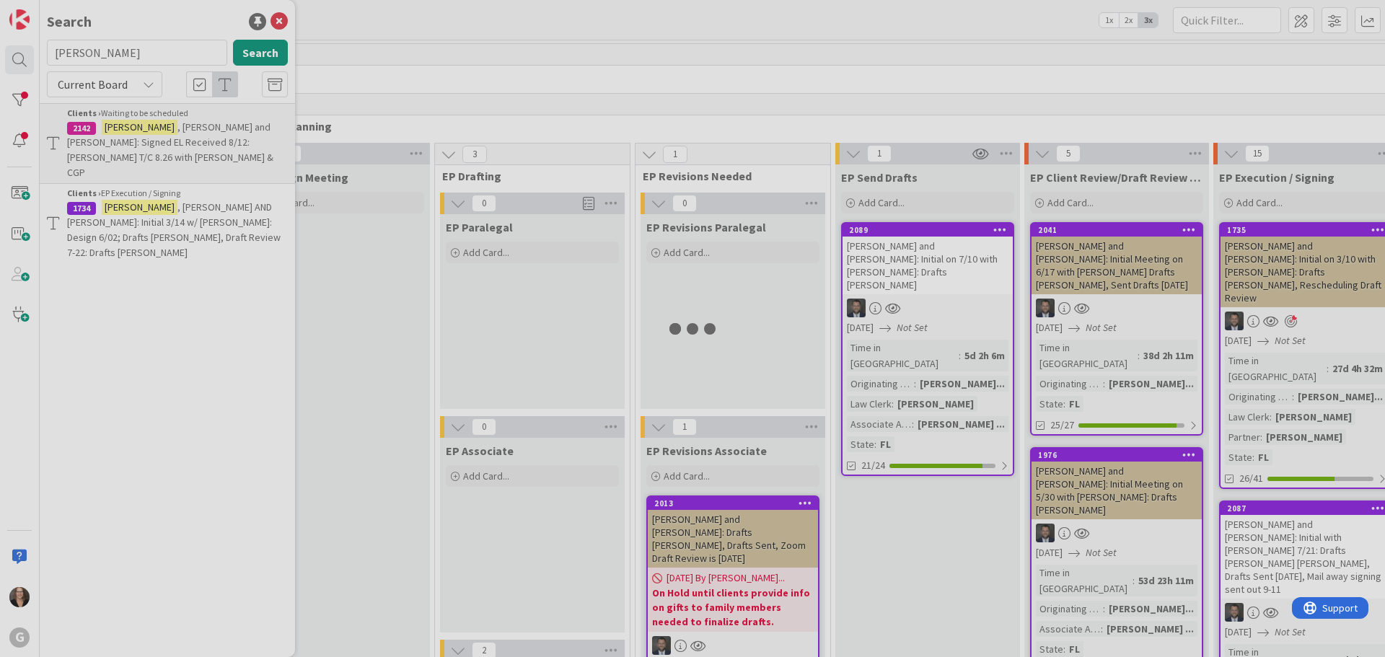
click at [164, 192] on div at bounding box center [692, 328] width 1385 height 657
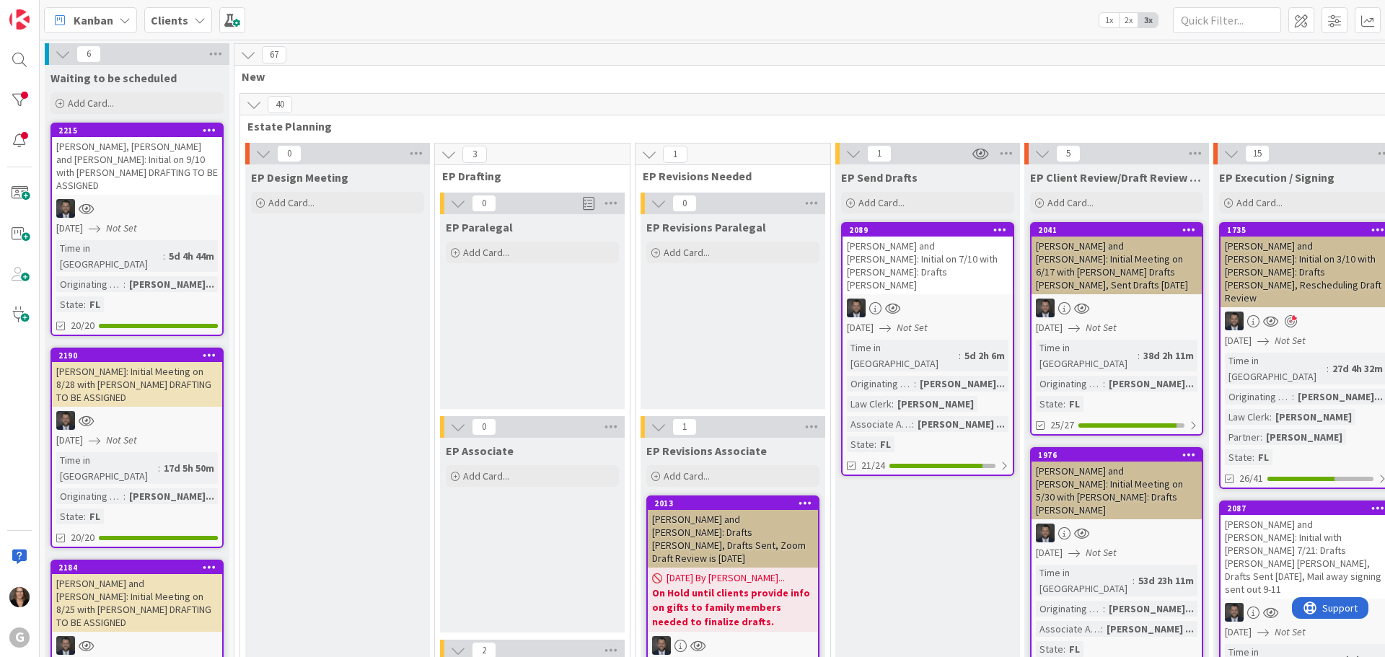
type textarea "x"
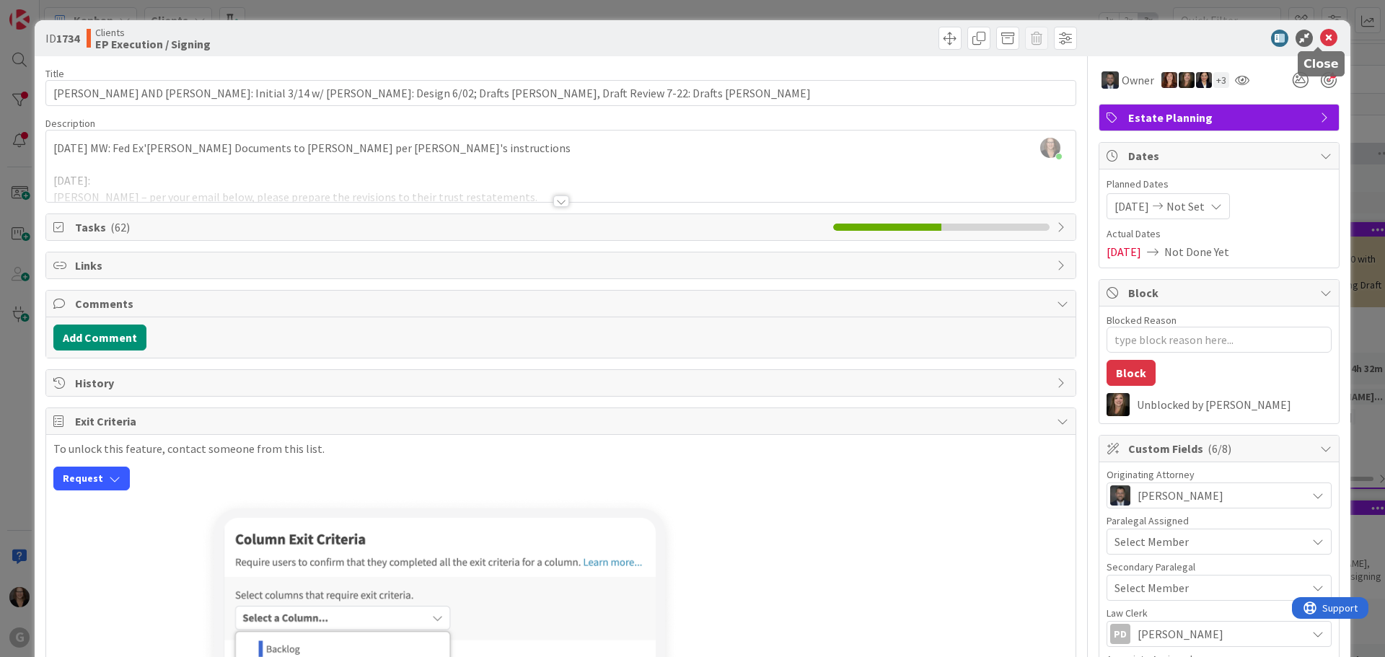
click at [1320, 35] on icon at bounding box center [1328, 38] width 17 height 17
